Goal: Transaction & Acquisition: Purchase product/service

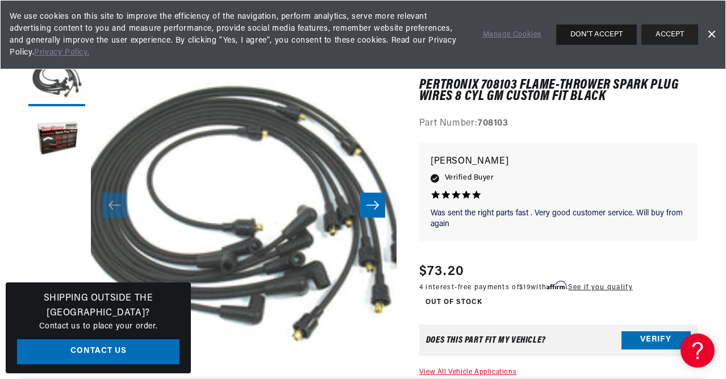
click at [603, 35] on button "DON'T ACCEPT" at bounding box center [596, 34] width 81 height 20
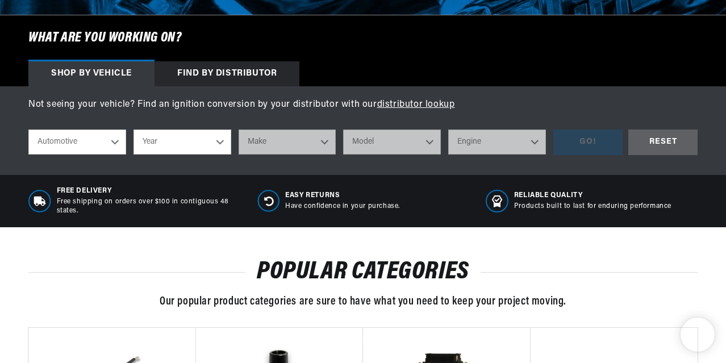
scroll to position [0, 168]
click at [221, 141] on select "Year 2026 2025 2024 2023 2022 2021 2020 2019 2018 2017 2016 2015 2014 2013 2012…" at bounding box center [183, 142] width 98 height 25
select select "1971"
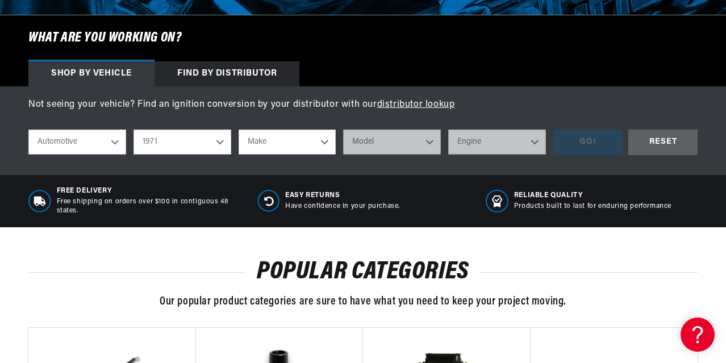
click at [326, 142] on select "Make Alfa Romeo American Motors Aston Martin Audi Austin Avanti BMW Buick Cadil…" at bounding box center [288, 142] width 98 height 25
select select "Chevrolet"
select select "C20-Pickup"
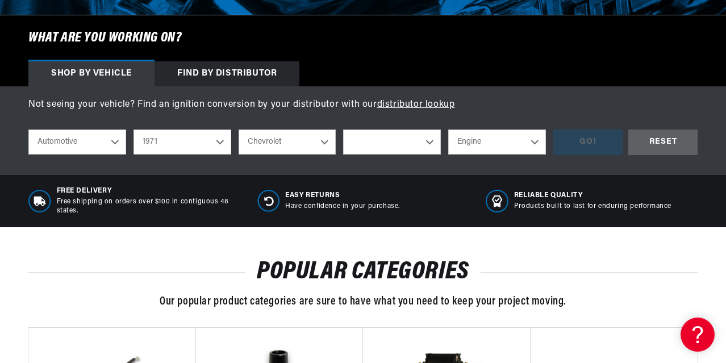
select select "C20-Pickup"
select select "350cid-5.7L"
click at [591, 145] on div "GO!" at bounding box center [588, 143] width 69 height 26
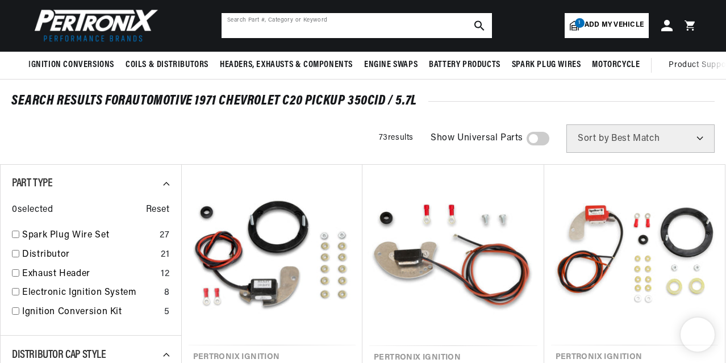
click at [369, 23] on input "text" at bounding box center [357, 25] width 271 height 25
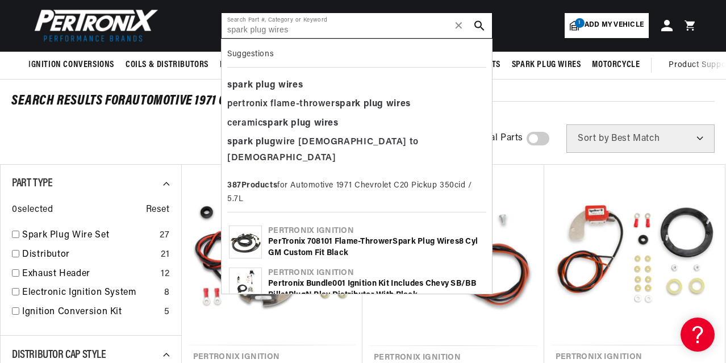
type input "spark plug wires"
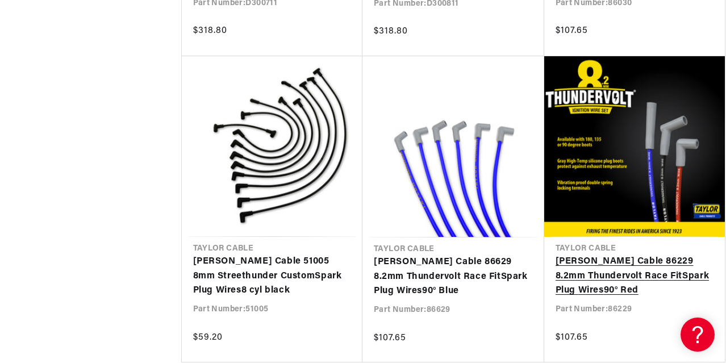
scroll to position [2305, 1]
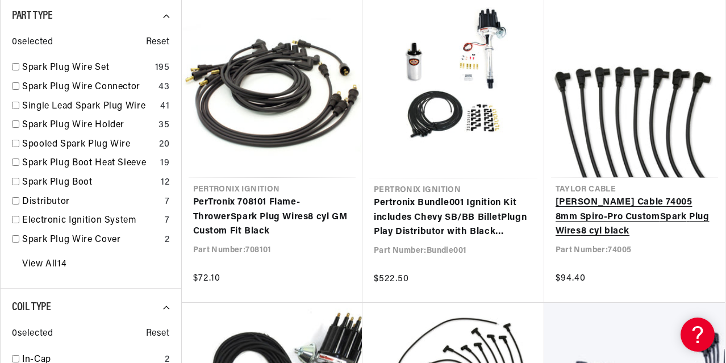
scroll to position [219, 0]
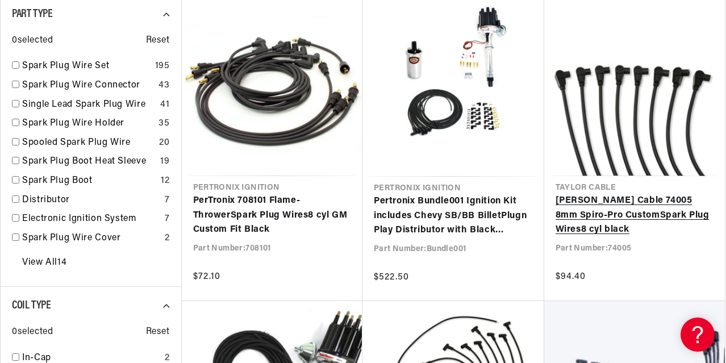
click at [633, 214] on link "Taylor Cable 74005 8mm Spiro-Pro Custom Spark Plug Wires 8 cyl black" at bounding box center [635, 216] width 159 height 44
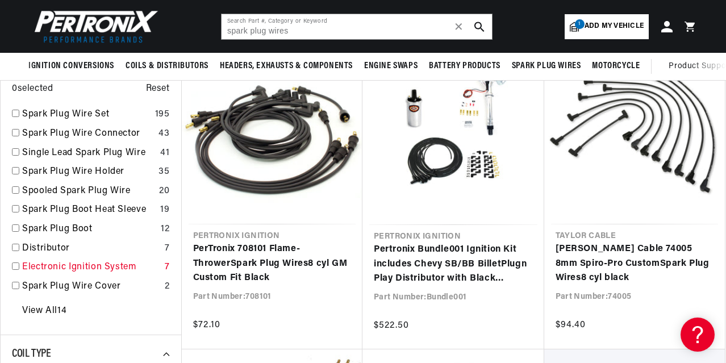
scroll to position [0, 344]
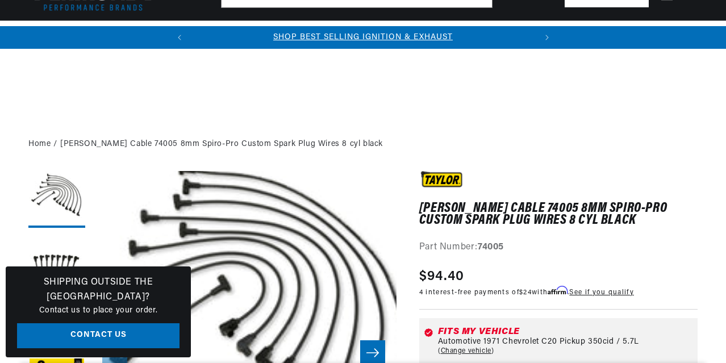
click at [375, 347] on icon "Slide right" at bounding box center [373, 352] width 14 height 11
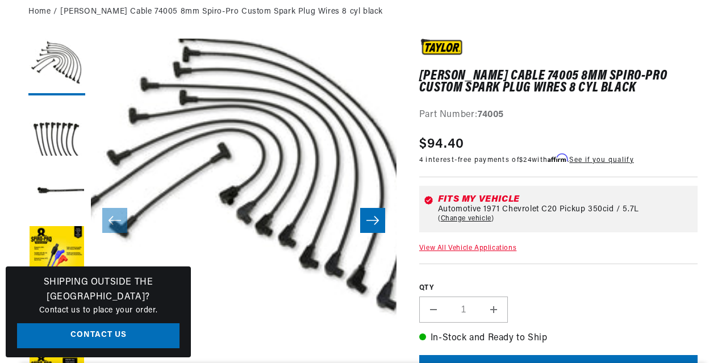
click at [375, 217] on icon "Slide right" at bounding box center [373, 220] width 14 height 11
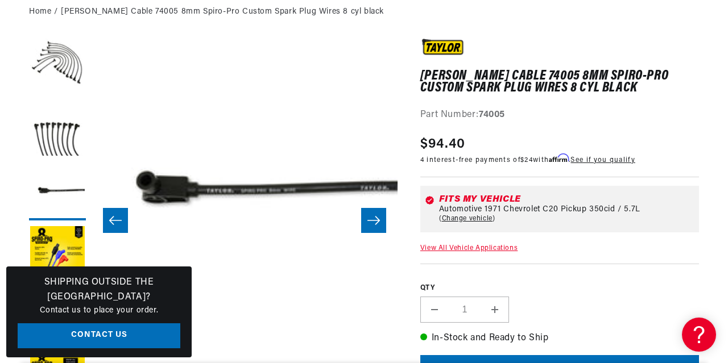
scroll to position [0, 0]
click at [91, 344] on button "Open media 3 in modal" at bounding box center [91, 344] width 0 height 0
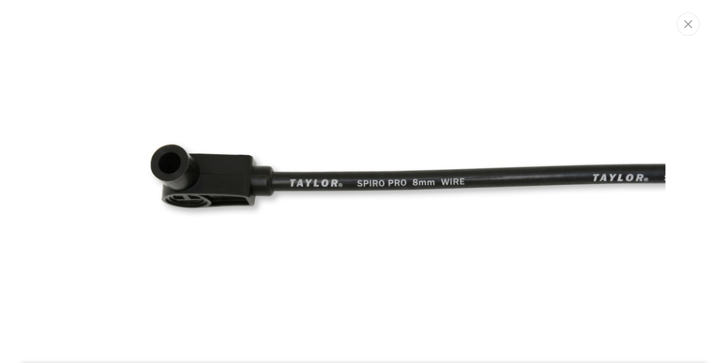
click at [682, 153] on div "Media gallery" at bounding box center [364, 181] width 728 height 363
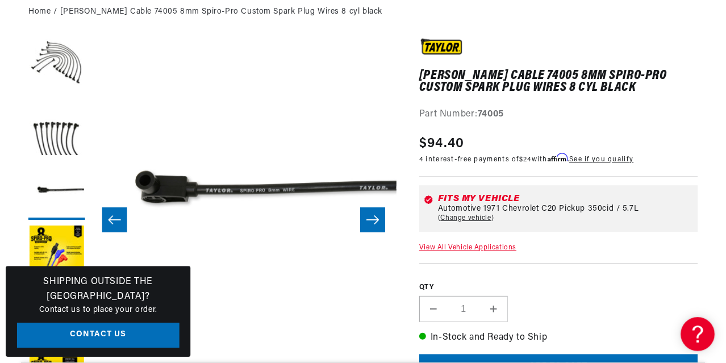
scroll to position [0, 306]
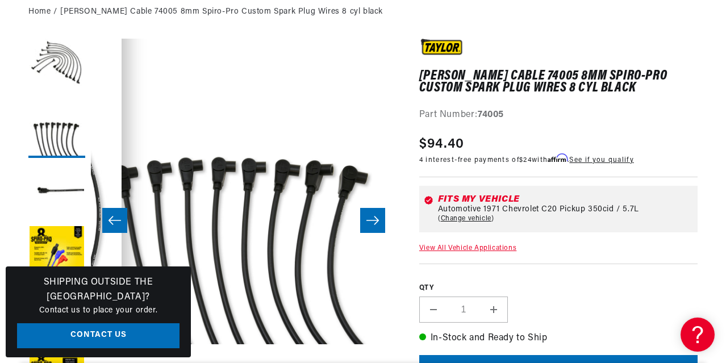
click at [369, 219] on icon "Slide right" at bounding box center [373, 220] width 14 height 11
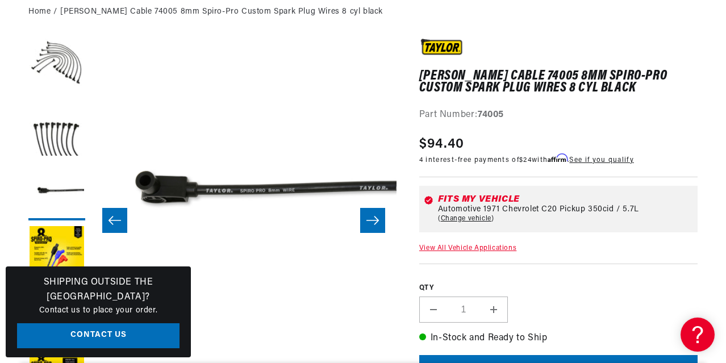
click at [369, 219] on icon "Slide right" at bounding box center [373, 220] width 14 height 11
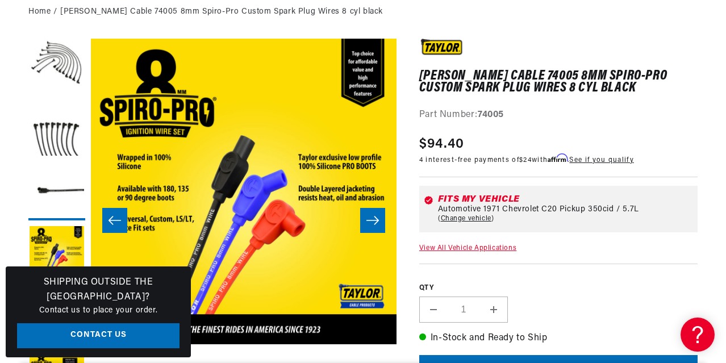
scroll to position [0, 344]
click at [369, 219] on icon "Slide right" at bounding box center [373, 220] width 14 height 11
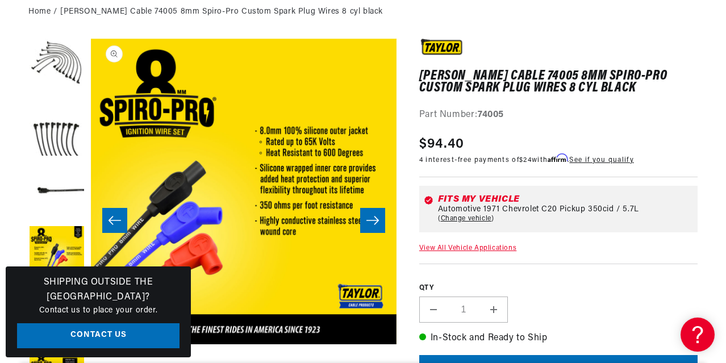
click at [91, 344] on button "Open media 5 in modal" at bounding box center [91, 344] width 0 height 0
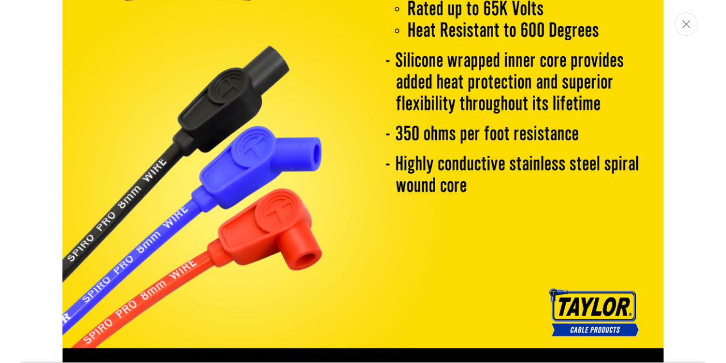
scroll to position [2647, 0]
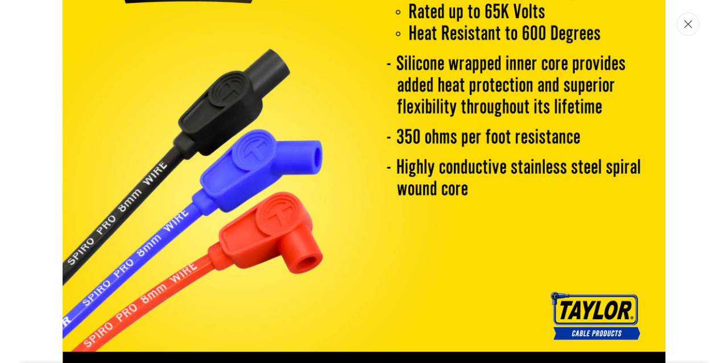
click at [688, 27] on icon "Close" at bounding box center [688, 24] width 8 height 9
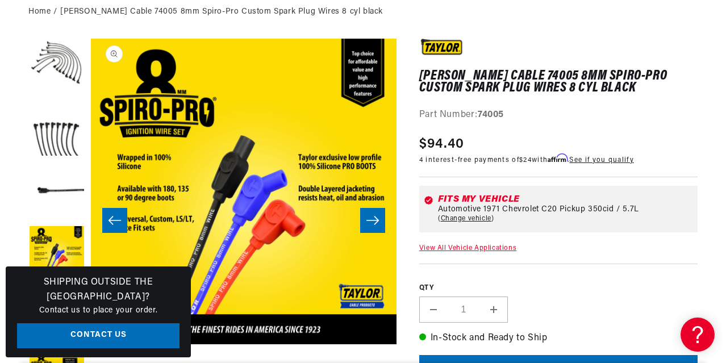
scroll to position [0, 0]
click at [373, 221] on icon "Slide right" at bounding box center [373, 220] width 14 height 11
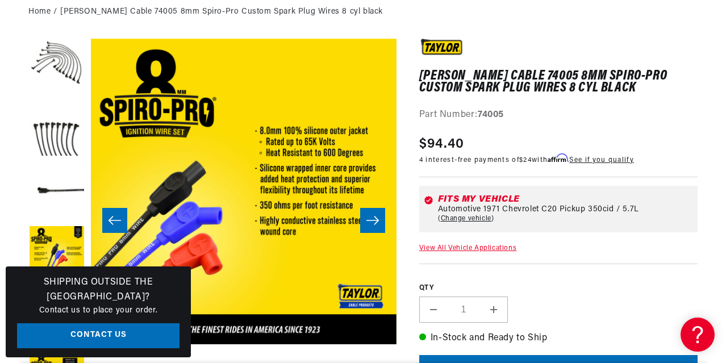
click at [373, 221] on icon "Slide right" at bounding box center [373, 220] width 14 height 11
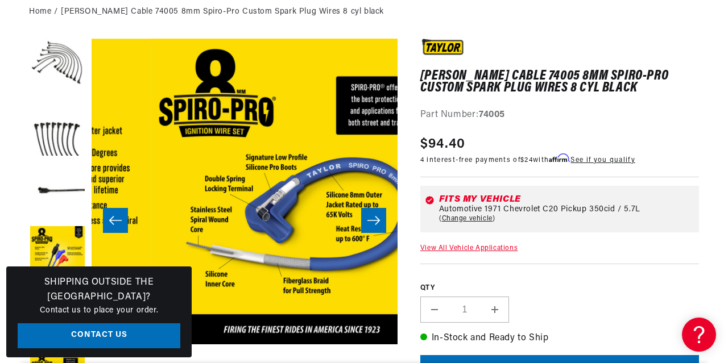
scroll to position [0, 1528]
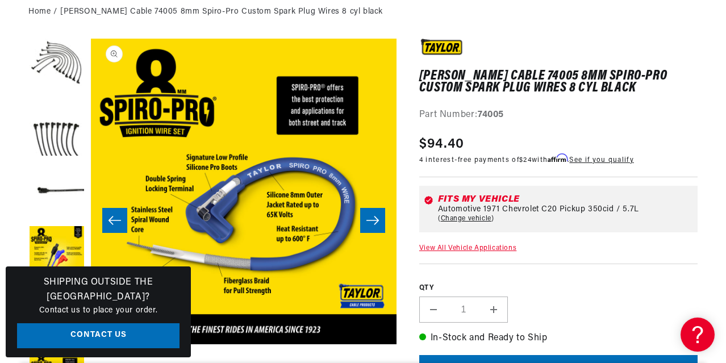
click at [91, 344] on button "Open media 6 in modal" at bounding box center [91, 344] width 0 height 0
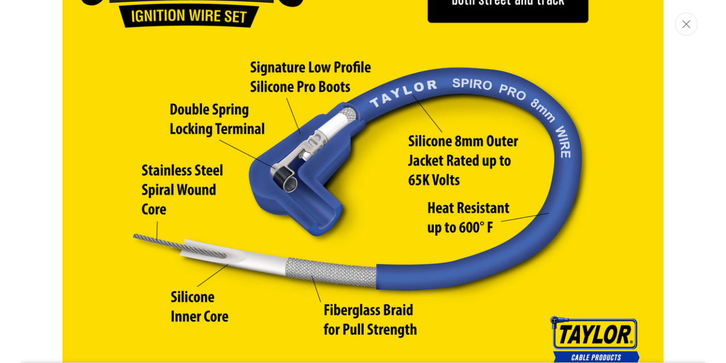
scroll to position [0, 344]
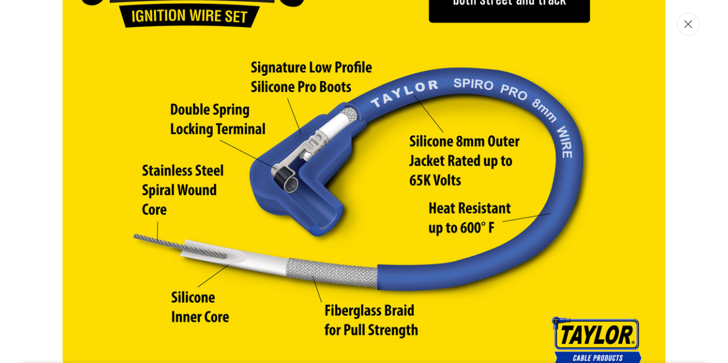
click at [691, 23] on icon "Close" at bounding box center [688, 24] width 8 height 9
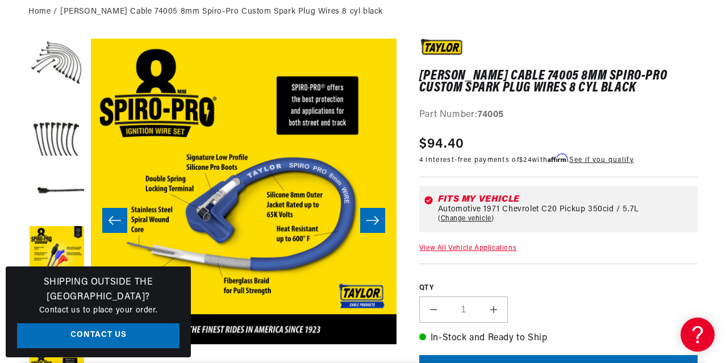
scroll to position [0, 0]
click at [69, 69] on button "Load image 1 in gallery view" at bounding box center [56, 67] width 57 height 57
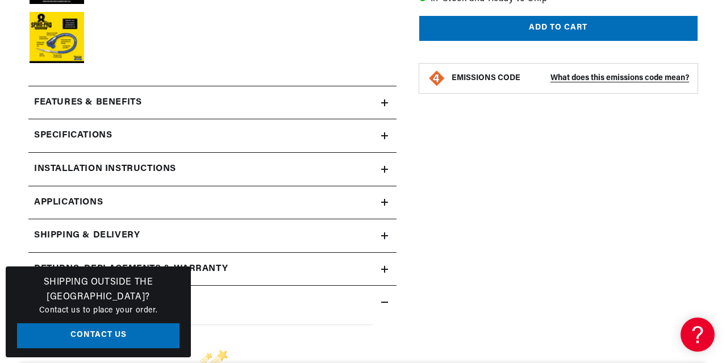
scroll to position [0, 344]
click at [385, 138] on icon at bounding box center [385, 135] width 0 height 7
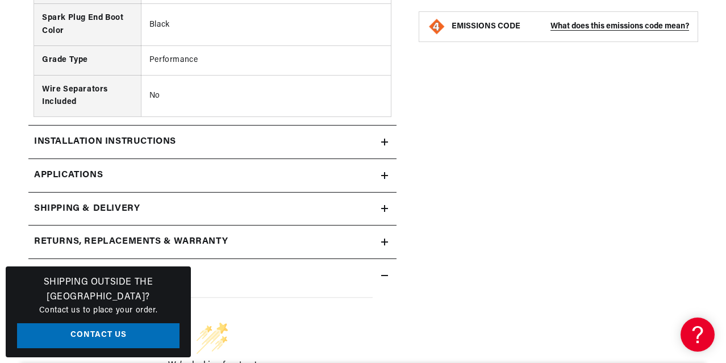
scroll to position [968, 0]
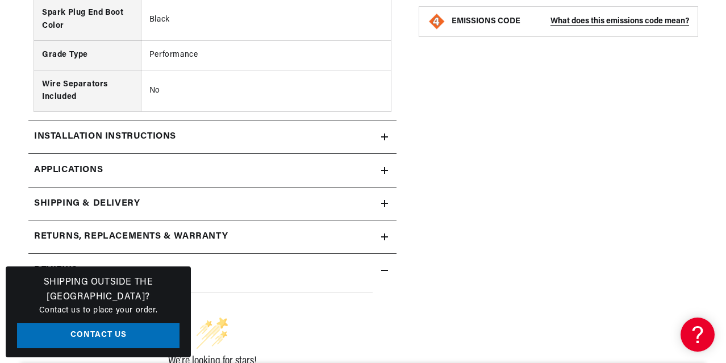
click at [385, 134] on icon at bounding box center [385, 137] width 0 height 7
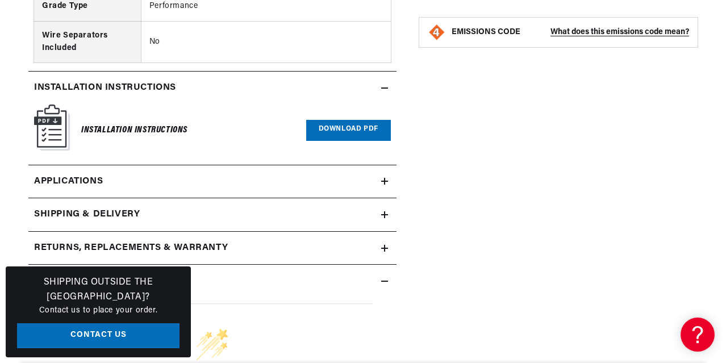
scroll to position [1022, 0]
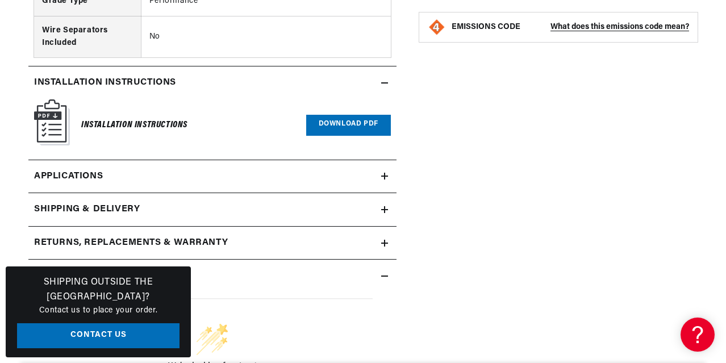
click at [384, 176] on icon at bounding box center [384, 176] width 7 height 0
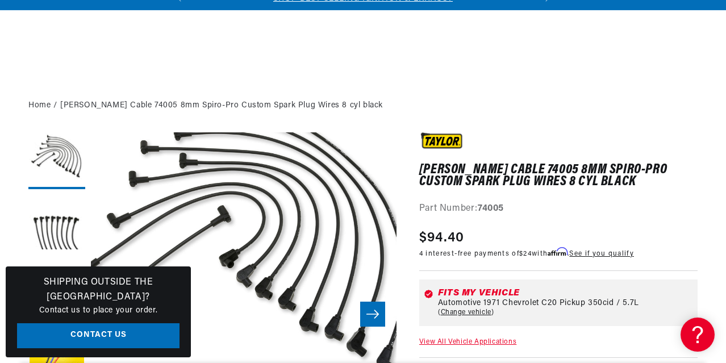
scroll to position [1022, 0]
